Goal: Information Seeking & Learning: Get advice/opinions

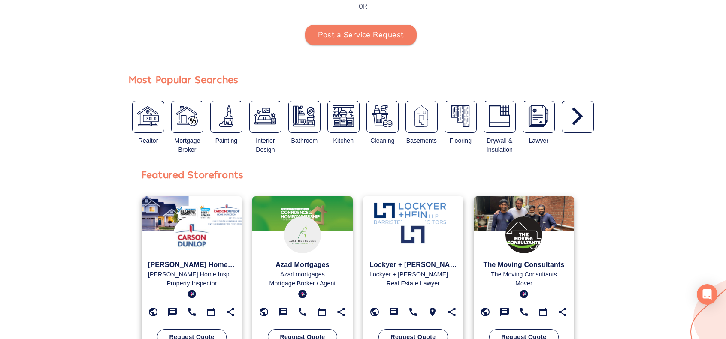
scroll to position [257, 0]
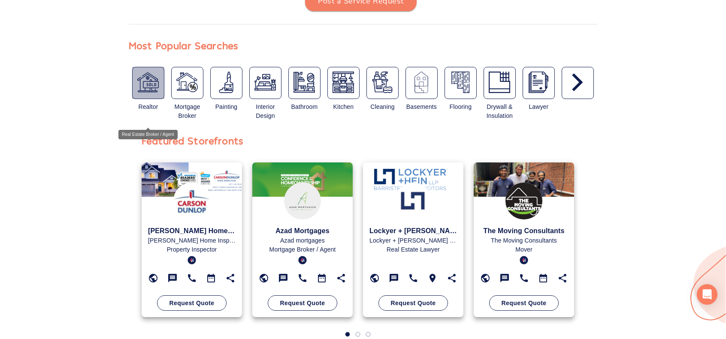
click at [145, 82] on img "button" at bounding box center [147, 82] width 21 height 21
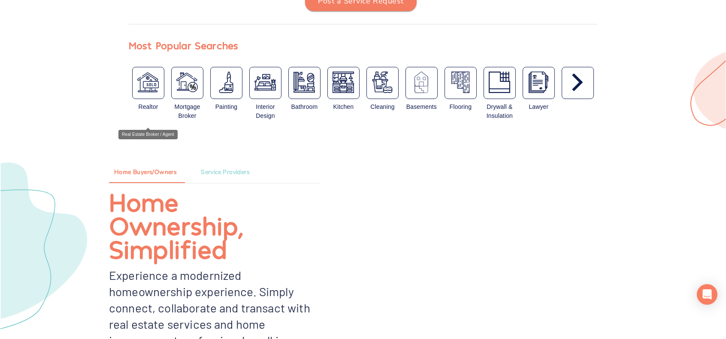
type input "Real Estate Broker / Agent"
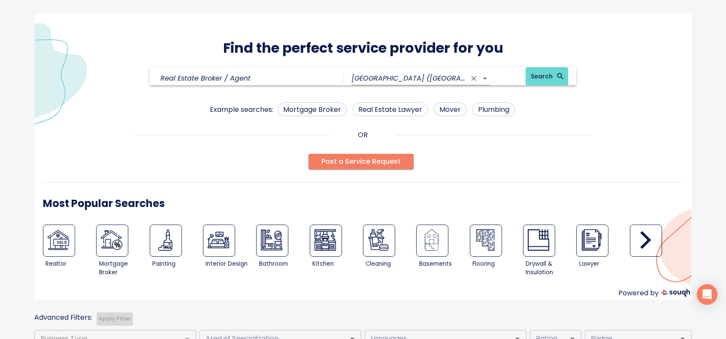
click at [415, 79] on input "[GEOGRAPHIC_DATA] ([GEOGRAPHIC_DATA])" at bounding box center [408, 78] width 115 height 13
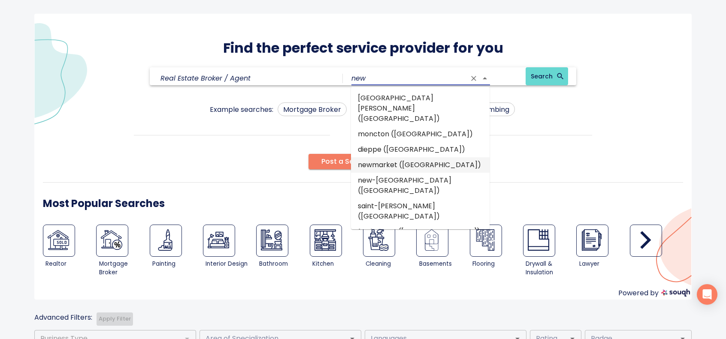
click at [411, 157] on li "newmarket ([GEOGRAPHIC_DATA])" at bounding box center [420, 164] width 139 height 15
type input "newmarket ([GEOGRAPHIC_DATA])"
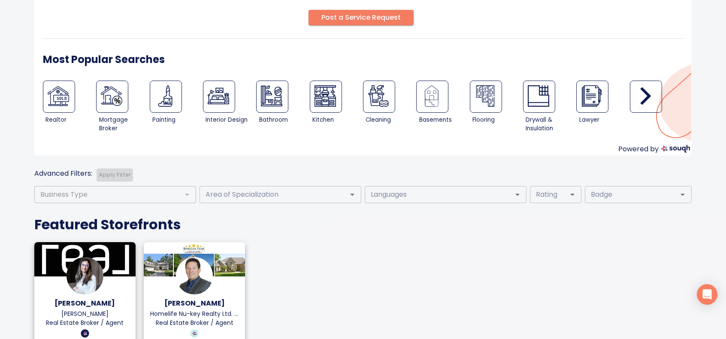
scroll to position [129, 0]
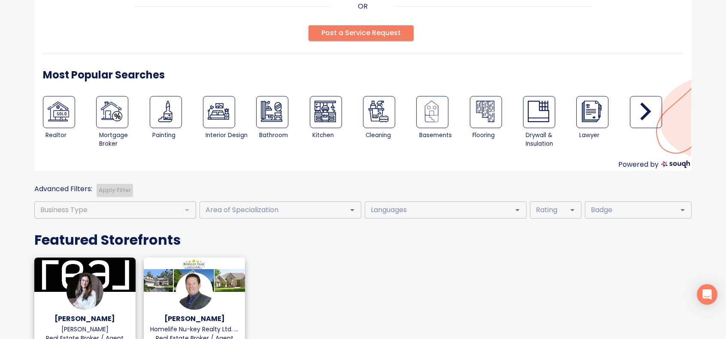
click at [185, 208] on div at bounding box center [186, 210] width 11 height 12
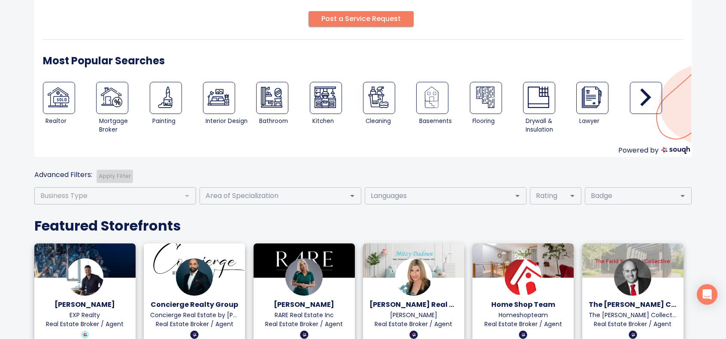
scroll to position [172, 0]
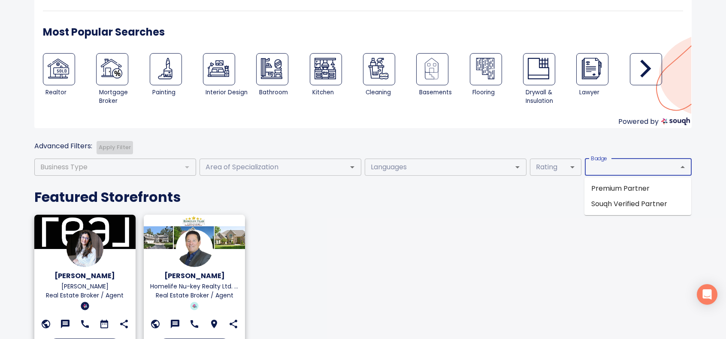
click at [615, 166] on input "Badge" at bounding box center [625, 167] width 76 height 12
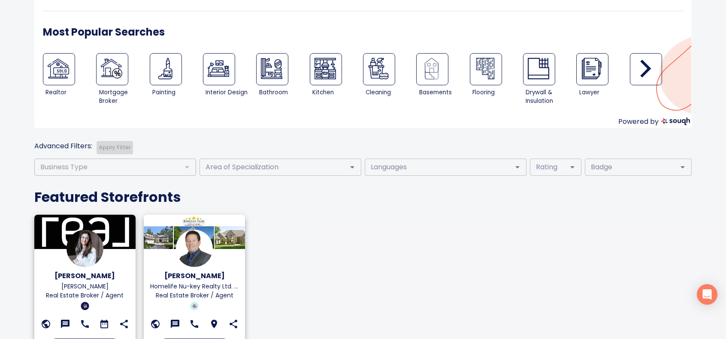
click at [418, 211] on div "Rida [PERSON_NAME] Rida [PERSON_NAME] Real Estate Broker / Agent Request Quote …" at bounding box center [357, 288] width 657 height 156
drag, startPoint x: 278, startPoint y: 163, endPoint x: 357, endPoint y: 170, distance: 78.8
click at [279, 164] on input "Area of Specialization" at bounding box center [267, 167] width 131 height 12
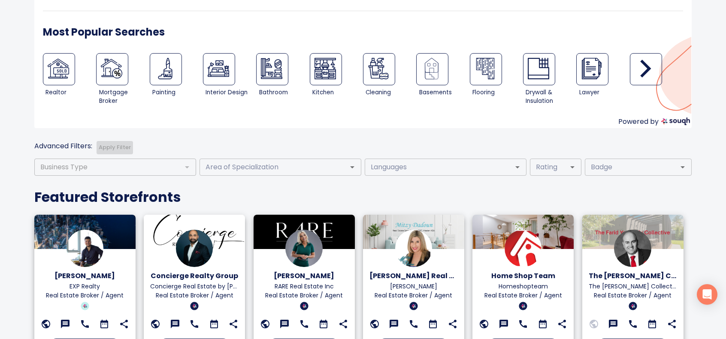
click at [416, 129] on div "Find the perfect service provider for you Real Estate Broker / Agent newmarket …" at bounding box center [362, 282] width 657 height 880
click at [188, 166] on div at bounding box center [186, 167] width 11 height 12
